Goal: Obtain resource: Download file/media

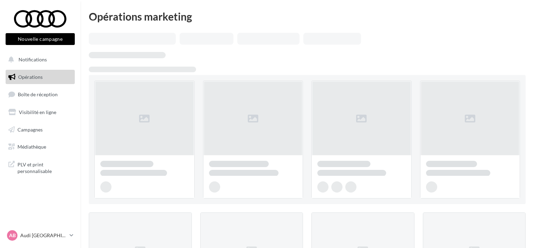
click at [41, 160] on link "PLV et print personnalisable" at bounding box center [40, 167] width 72 height 21
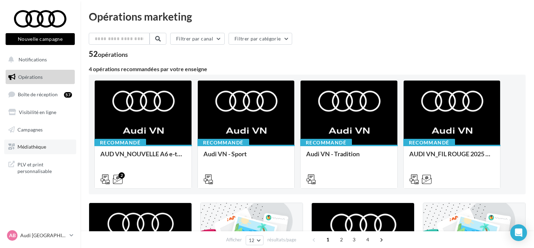
click at [30, 144] on span "Médiathèque" at bounding box center [31, 147] width 29 height 6
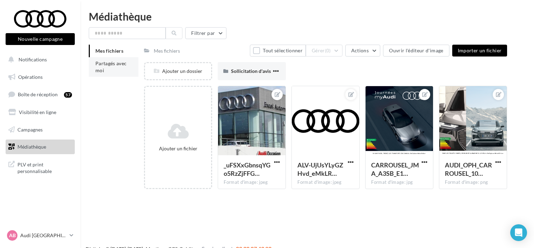
click at [110, 71] on li "Partagés avec moi" at bounding box center [114, 67] width 50 height 20
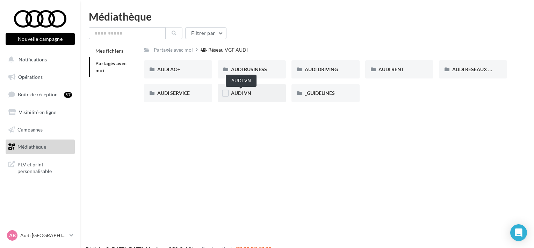
click at [235, 93] on span "AUDI VN" at bounding box center [241, 93] width 20 height 6
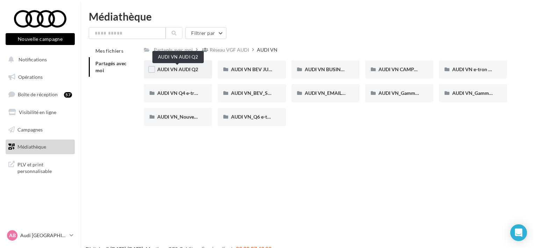
click at [170, 69] on span "AUDI VN AUDI Q2" at bounding box center [177, 69] width 41 height 6
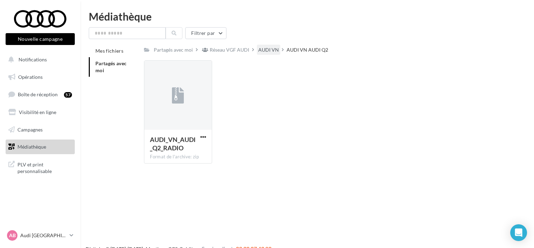
click at [274, 46] on div "AUDI VN" at bounding box center [268, 50] width 23 height 10
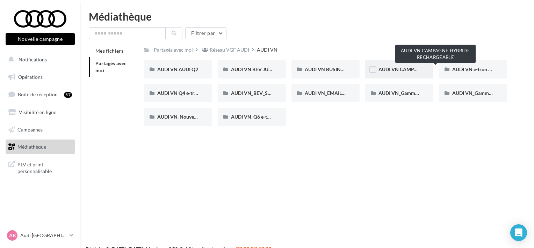
click at [406, 70] on span "AUDI VN CAMPAGNE HYBRIDE RECHARGEABLE" at bounding box center [433, 69] width 110 height 6
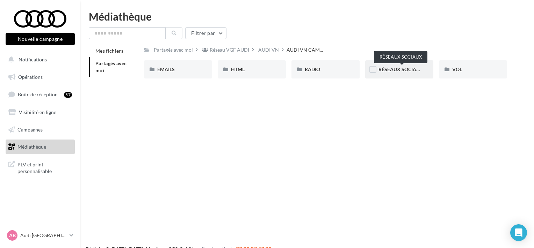
click at [407, 71] on span "RÉSEAUX SOCIAUX" at bounding box center [400, 69] width 45 height 6
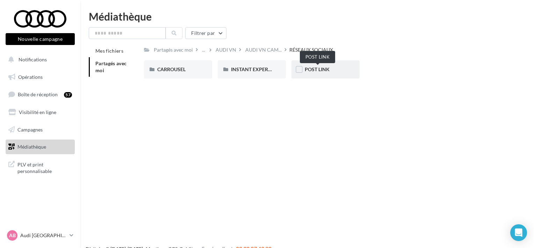
click at [321, 72] on span "POST LINK" at bounding box center [316, 69] width 25 height 6
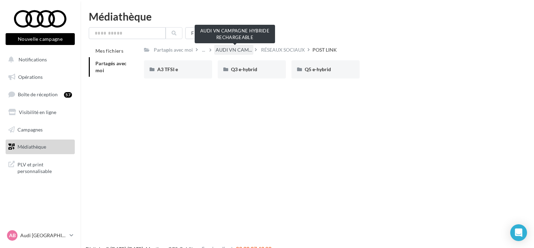
click at [245, 50] on span "AUDI VN CAM..." at bounding box center [233, 49] width 36 height 7
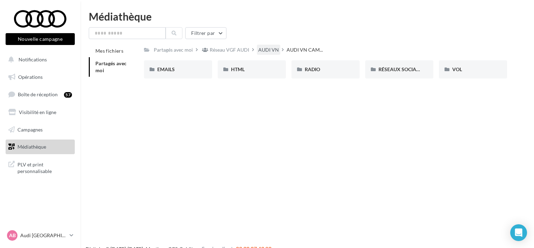
click at [266, 49] on div "AUDI VN" at bounding box center [268, 49] width 21 height 7
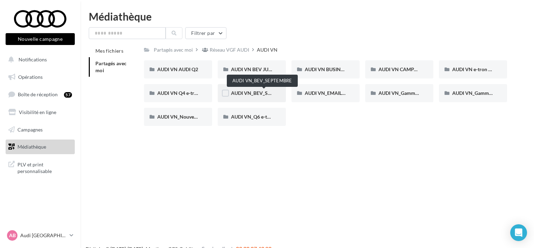
click at [248, 94] on span "AUDI VN_BEV_SEPTEMBRE" at bounding box center [262, 93] width 62 height 6
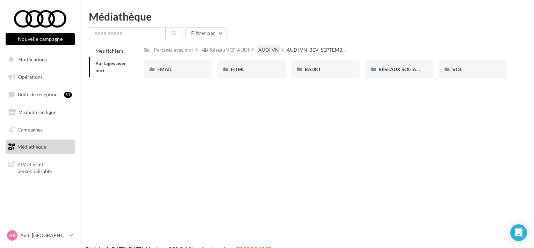
click at [276, 49] on div "AUDI VN" at bounding box center [268, 49] width 21 height 7
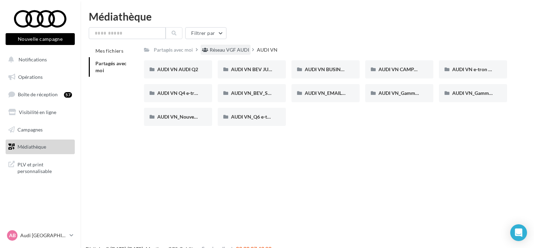
click at [242, 50] on div "Réseau VGF AUDI" at bounding box center [229, 49] width 39 height 7
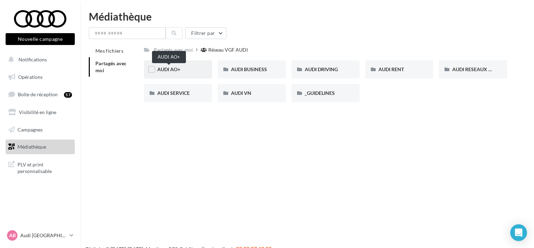
click at [166, 71] on span "AUDI AO+" at bounding box center [168, 69] width 23 height 6
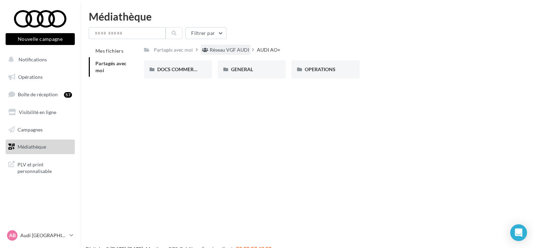
click at [228, 49] on div "Réseau VGF AUDI" at bounding box center [229, 49] width 39 height 7
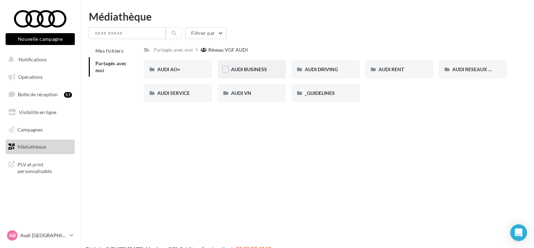
click at [257, 67] on div "AUDI BUSINESS" at bounding box center [252, 69] width 42 height 7
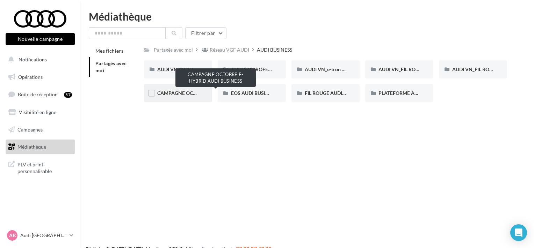
click at [185, 93] on span "CAMPAGNE OCTOBRE E-HYBRID AUDI BUSINESS" at bounding box center [213, 93] width 112 height 6
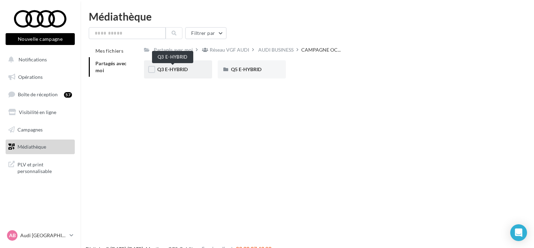
click at [174, 68] on span "Q3 E-HYBRID" at bounding box center [172, 69] width 30 height 6
click at [185, 69] on div "LINKEDIN" at bounding box center [178, 69] width 42 height 7
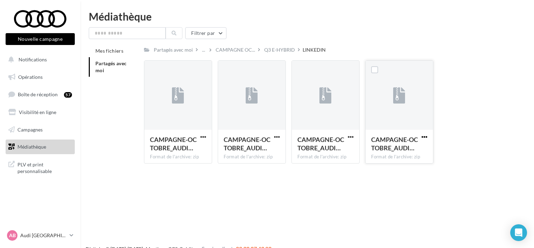
click at [423, 138] on span "button" at bounding box center [424, 137] width 6 height 6
click at [388, 151] on button "Télécharger" at bounding box center [394, 151] width 70 height 18
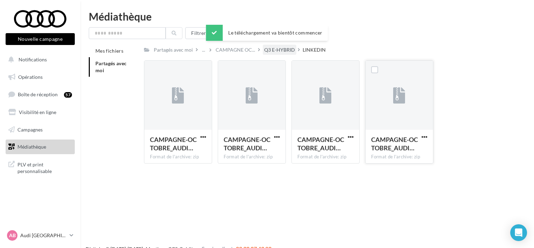
click at [287, 48] on div "Q3 E-HYBRID" at bounding box center [279, 49] width 31 height 7
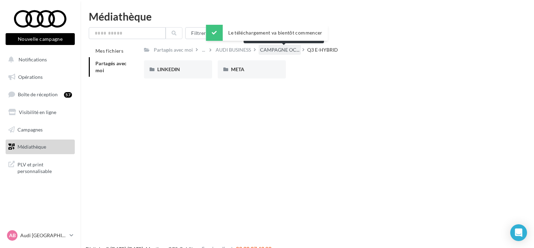
click at [286, 50] on span "CAMPAGNE OC..." at bounding box center [279, 49] width 39 height 7
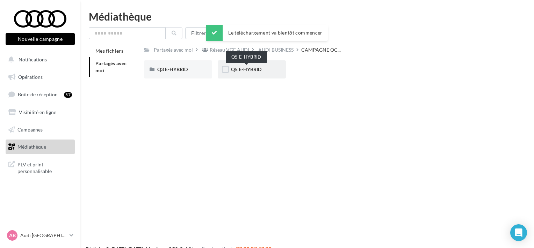
click at [251, 72] on span "Q5 E-HYBRID" at bounding box center [246, 69] width 30 height 6
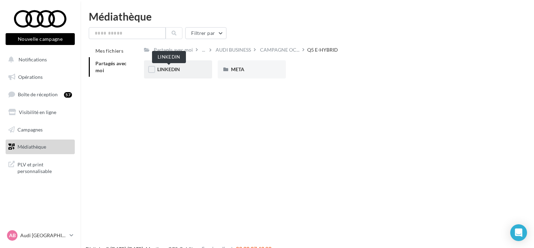
click at [168, 69] on span "LINKEDIN" at bounding box center [168, 69] width 23 height 6
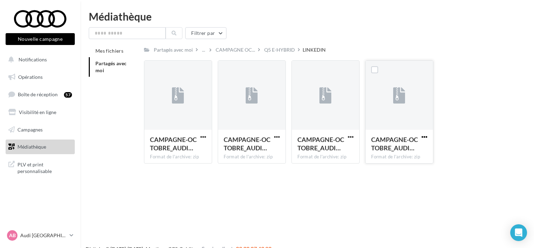
click at [424, 137] on span "button" at bounding box center [424, 137] width 6 height 6
click at [390, 150] on button "Télécharger" at bounding box center [394, 151] width 70 height 18
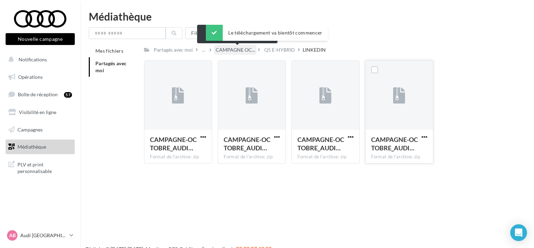
click at [244, 52] on span "CAMPAGNE OC..." at bounding box center [234, 49] width 39 height 7
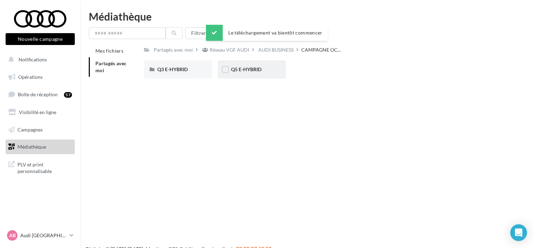
click at [256, 64] on div "Q5 E-HYBRID" at bounding box center [252, 69] width 68 height 18
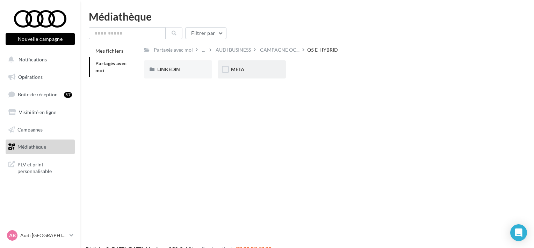
click at [247, 68] on div "META" at bounding box center [252, 69] width 42 height 7
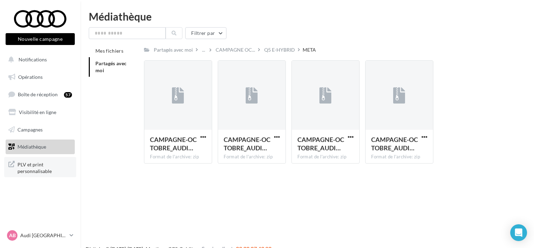
click at [30, 170] on span "PLV et print personnalisable" at bounding box center [44, 167] width 54 height 15
click at [40, 151] on link "Médiathèque" at bounding box center [40, 147] width 72 height 15
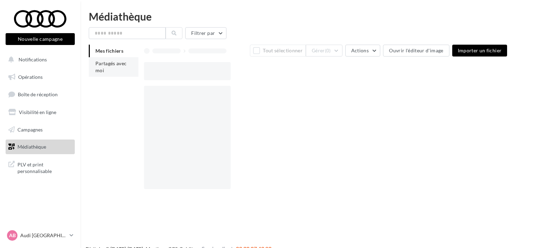
click at [115, 67] on li "Partagés avec moi" at bounding box center [114, 67] width 50 height 20
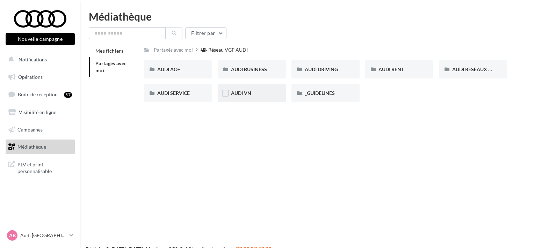
click at [259, 96] on div "AUDI VN" at bounding box center [252, 93] width 42 height 7
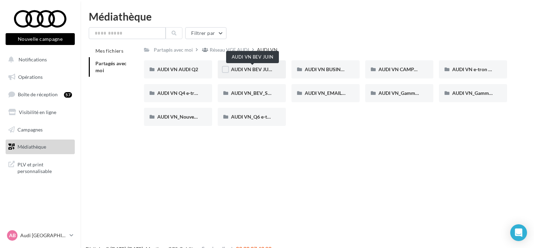
click at [243, 70] on span "AUDI VN BEV JUIN" at bounding box center [252, 69] width 43 height 6
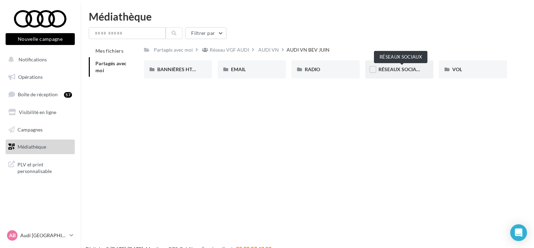
click at [404, 72] on span "RÉSEAUX SOCIAUX" at bounding box center [400, 69] width 45 height 6
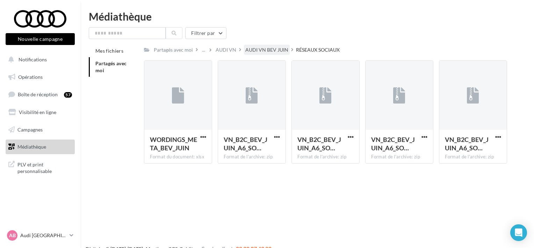
click at [267, 52] on div "AUDI VN BEV JUIN" at bounding box center [266, 49] width 43 height 7
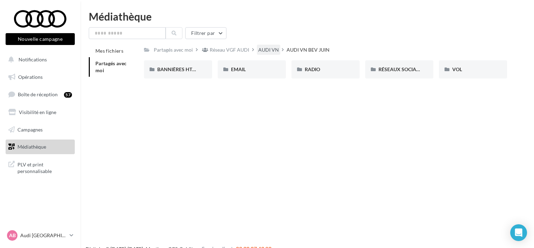
click at [269, 52] on div "AUDI VN" at bounding box center [268, 49] width 21 height 7
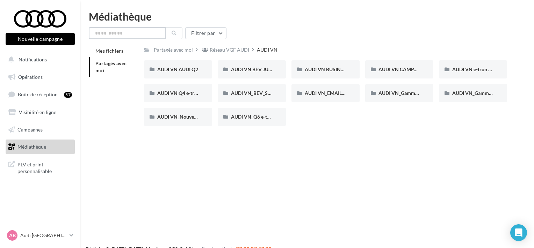
click at [142, 35] on input "text" at bounding box center [127, 33] width 77 height 12
type input "**"
click at [176, 97] on div "AUDI VN Q4 e-tron sans offre" at bounding box center [178, 93] width 68 height 18
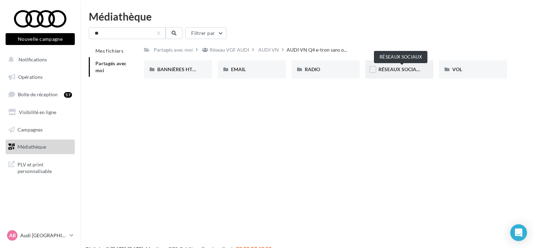
click at [413, 68] on span "RÉSEAUX SOCIAUX" at bounding box center [400, 69] width 45 height 6
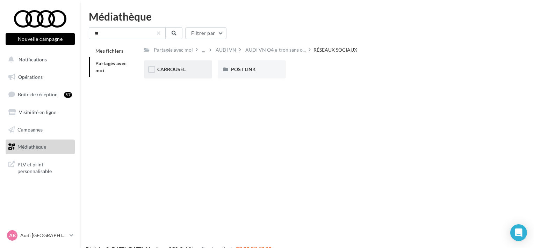
click at [166, 65] on div "CARROUSEL" at bounding box center [178, 69] width 68 height 18
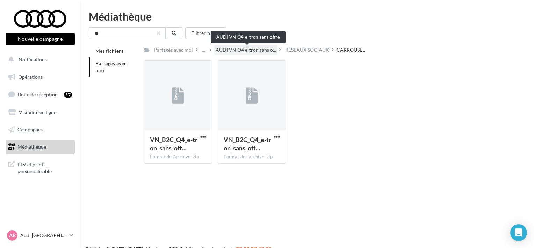
click at [246, 52] on span "AUDI VN Q4 e-tron sans o..." at bounding box center [245, 49] width 60 height 7
